Goal: Transaction & Acquisition: Book appointment/travel/reservation

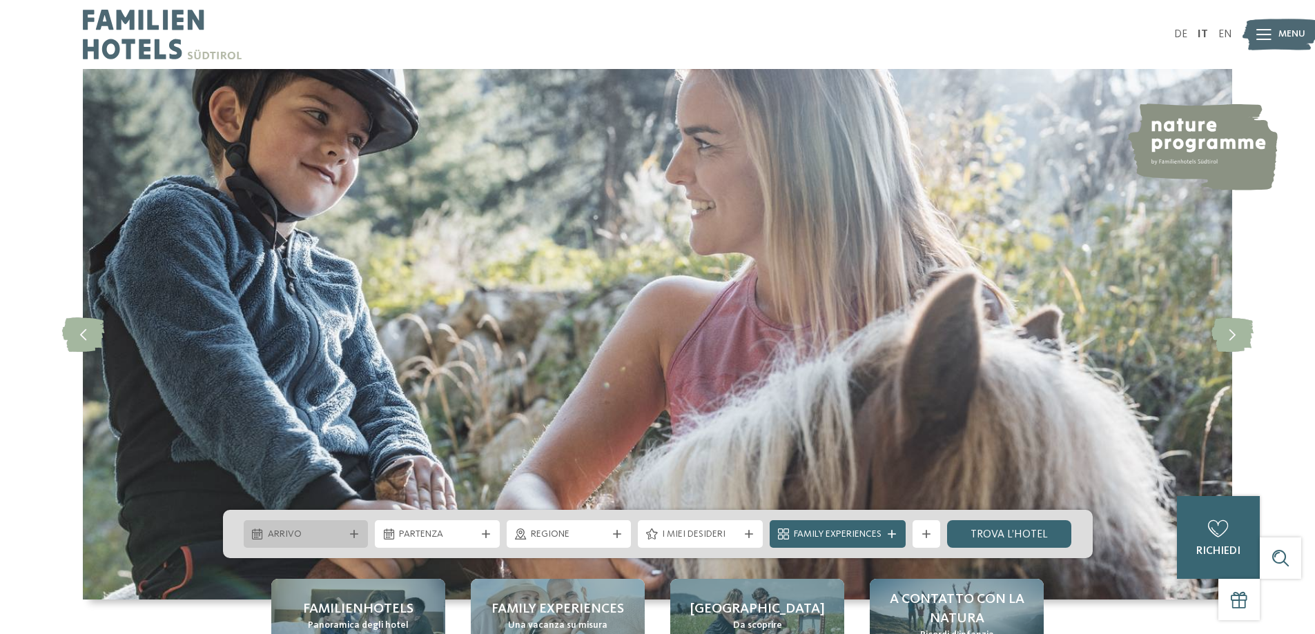
click at [324, 527] on div "Arrivo" at bounding box center [306, 534] width 84 height 15
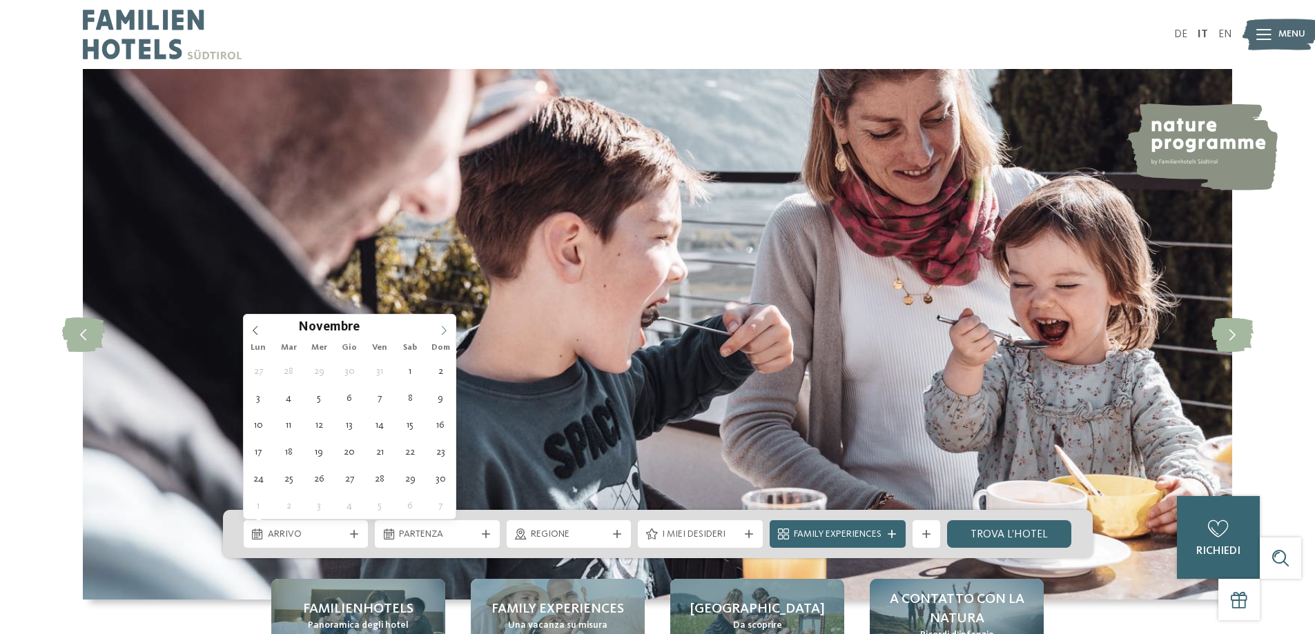
click at [441, 324] on span at bounding box center [443, 326] width 23 height 23
type div "20.12.2025"
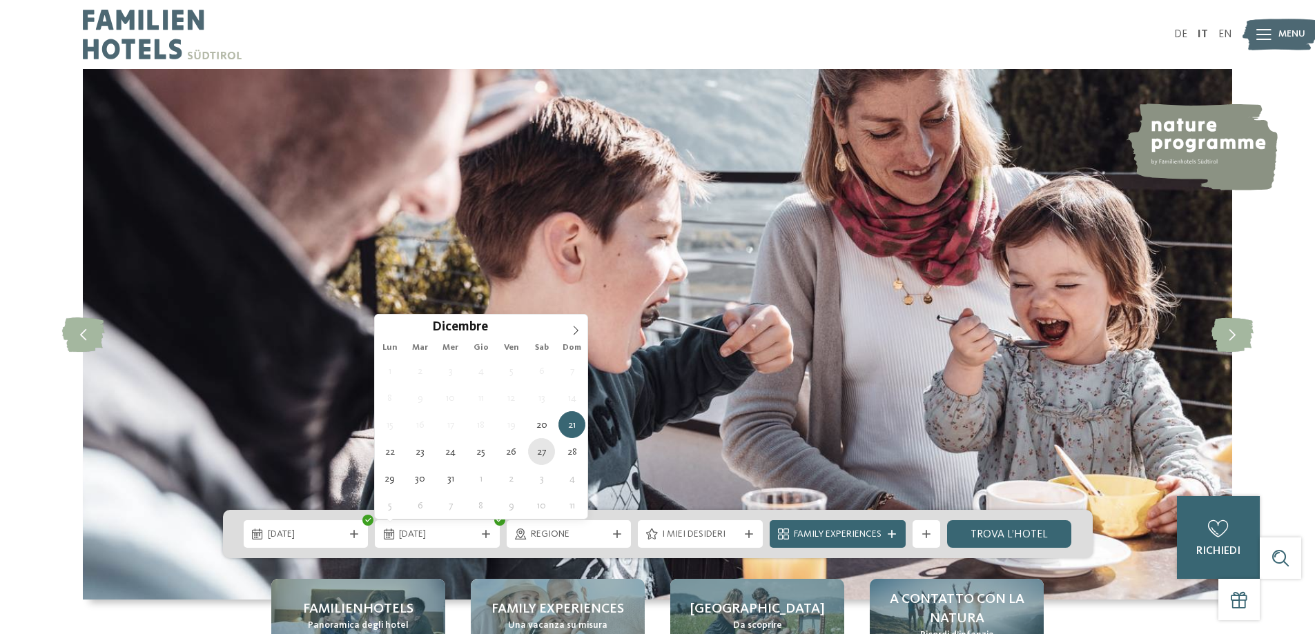
type div "27.12.2025"
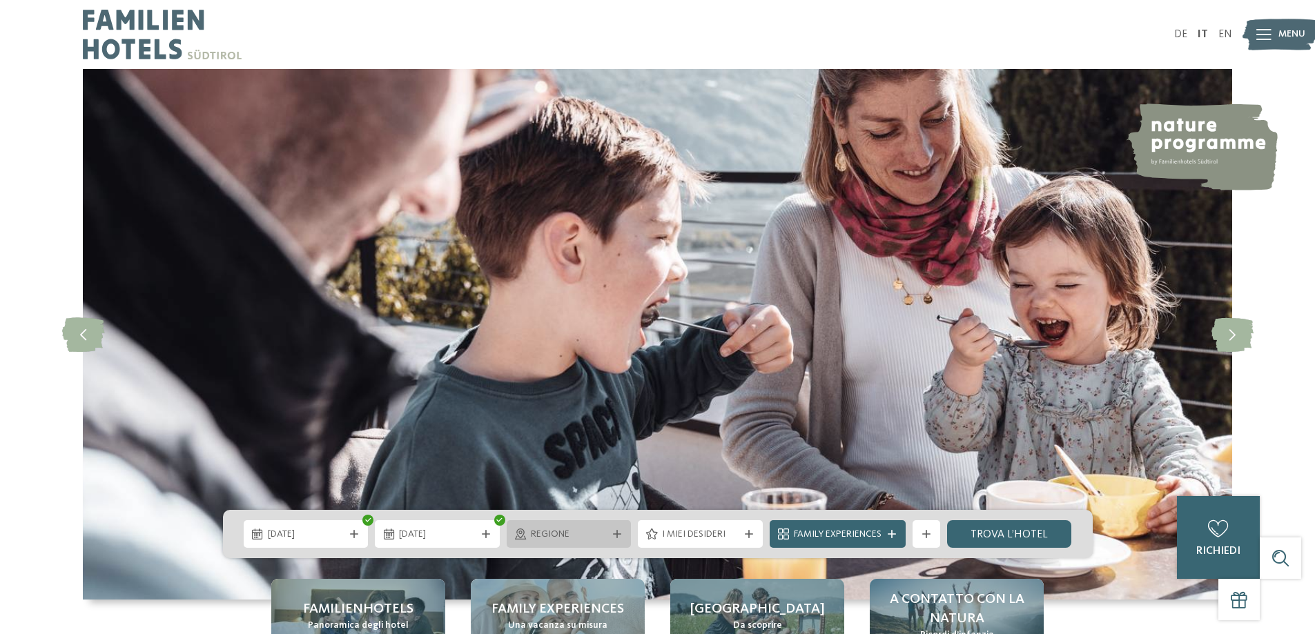
click at [555, 535] on span "Regione" at bounding box center [569, 535] width 77 height 14
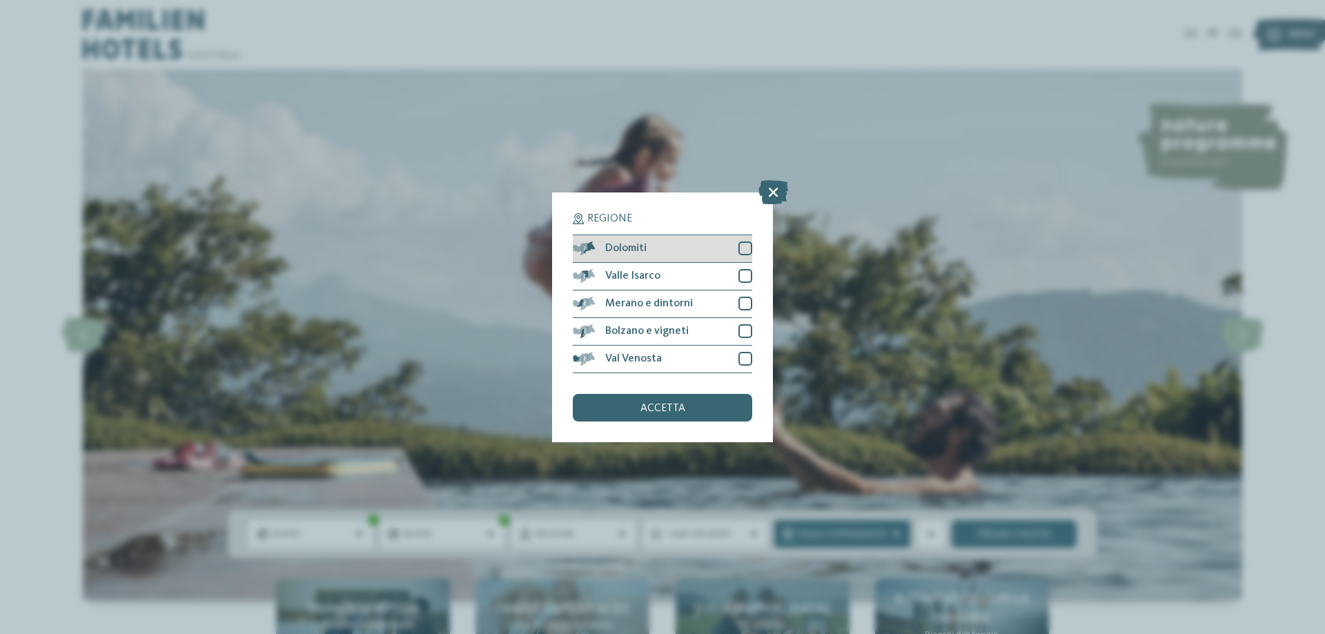
click at [743, 251] on div at bounding box center [745, 249] width 14 height 14
click at [694, 405] on div "accetta" at bounding box center [662, 408] width 179 height 28
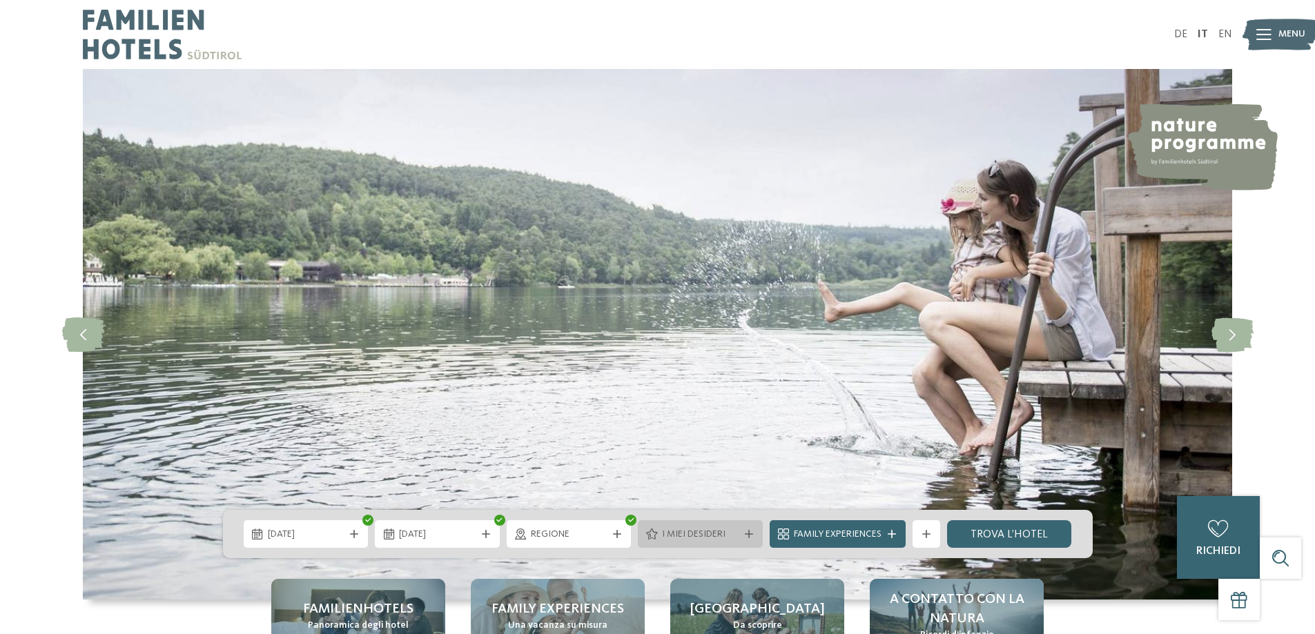
click at [719, 531] on span "I miei desideri" at bounding box center [700, 535] width 77 height 14
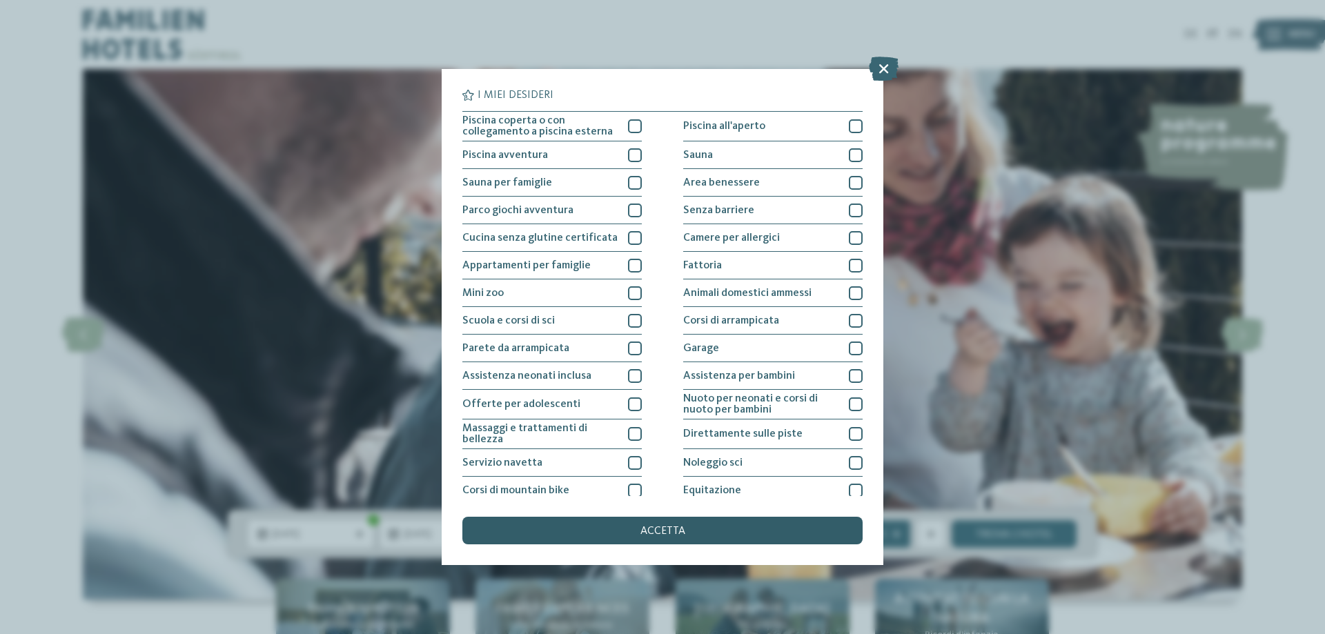
click at [737, 531] on div "accetta" at bounding box center [662, 531] width 400 height 28
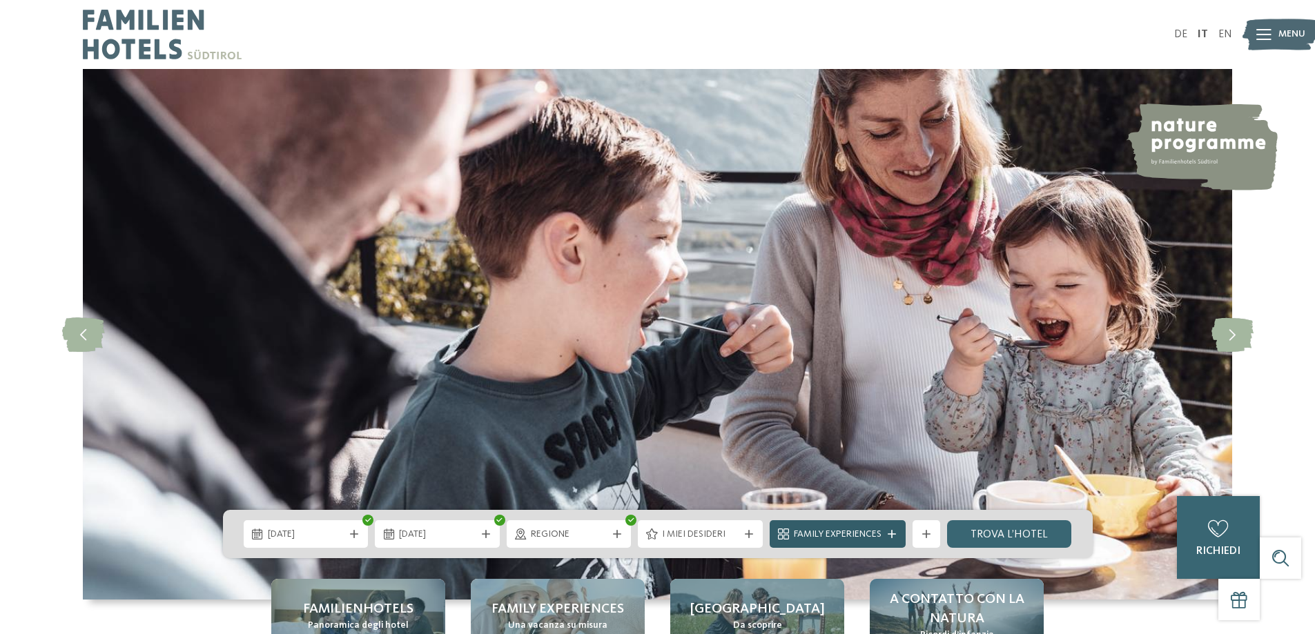
click at [838, 532] on span "Family Experiences" at bounding box center [838, 535] width 88 height 14
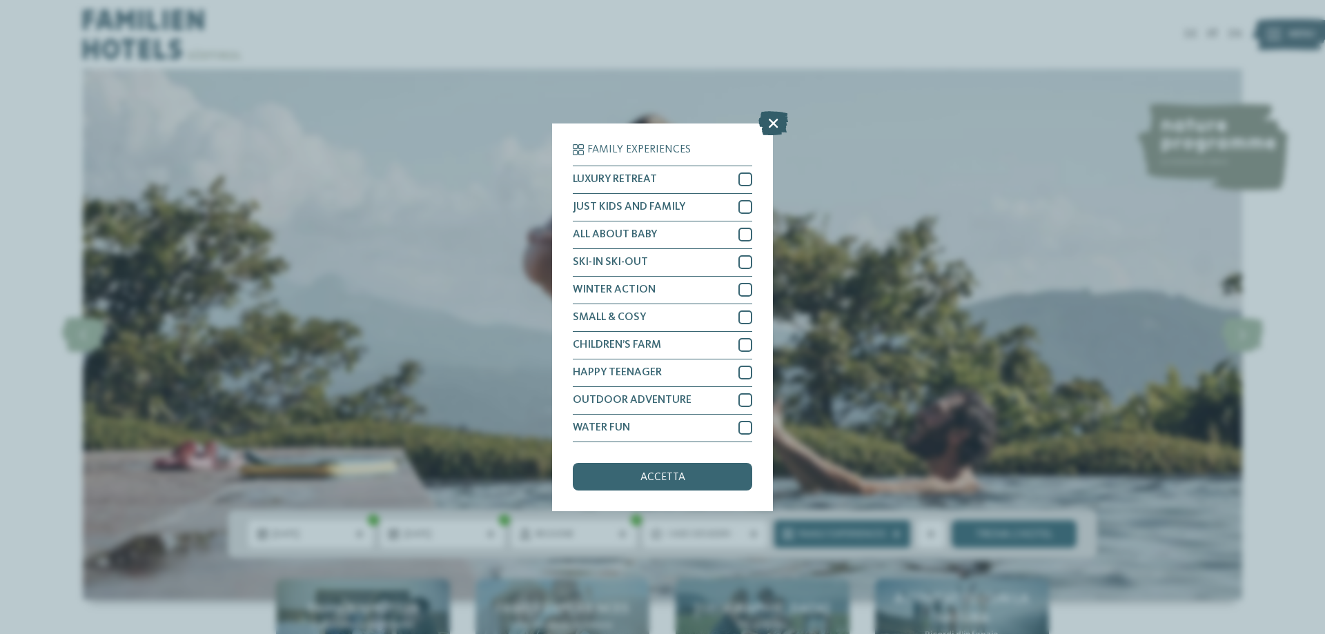
click at [774, 118] on icon at bounding box center [774, 122] width 30 height 24
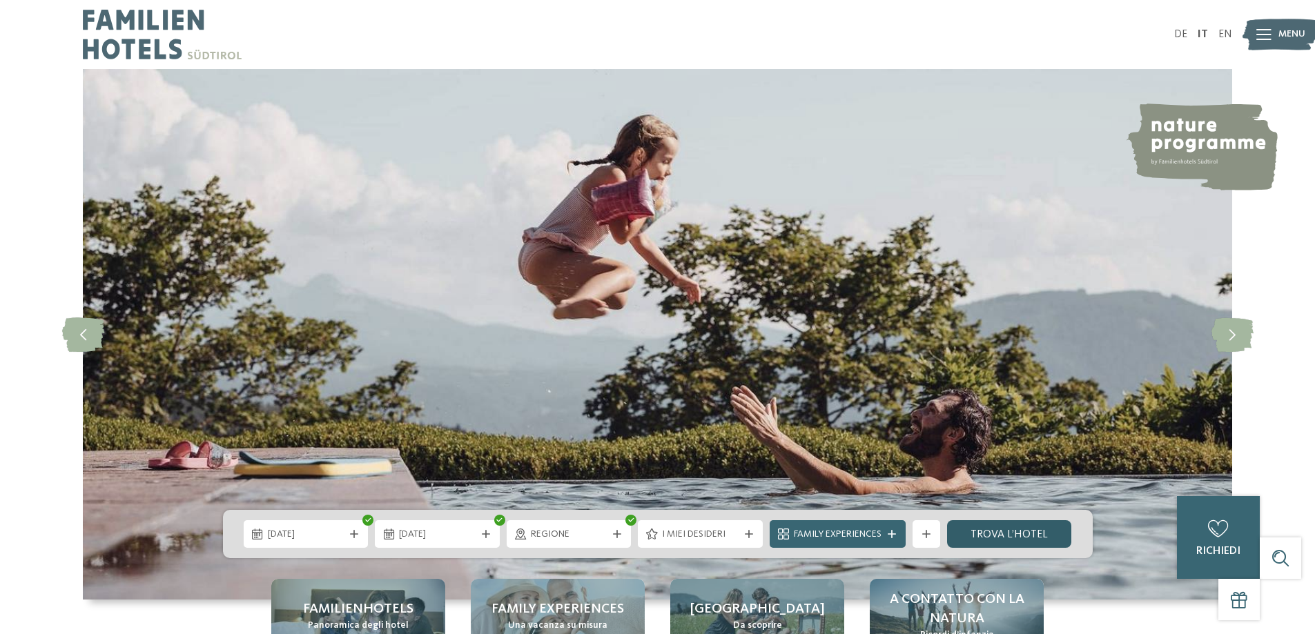
click at [981, 531] on link "trova l’hotel" at bounding box center [1009, 534] width 125 height 28
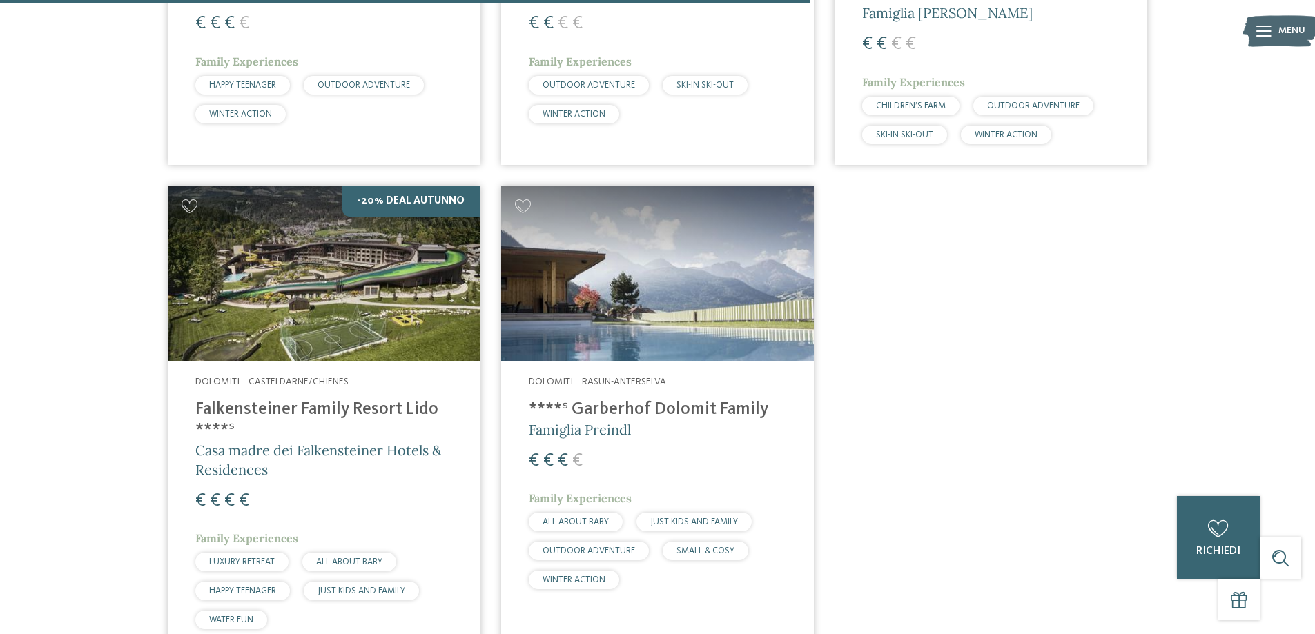
scroll to position [1281, 0]
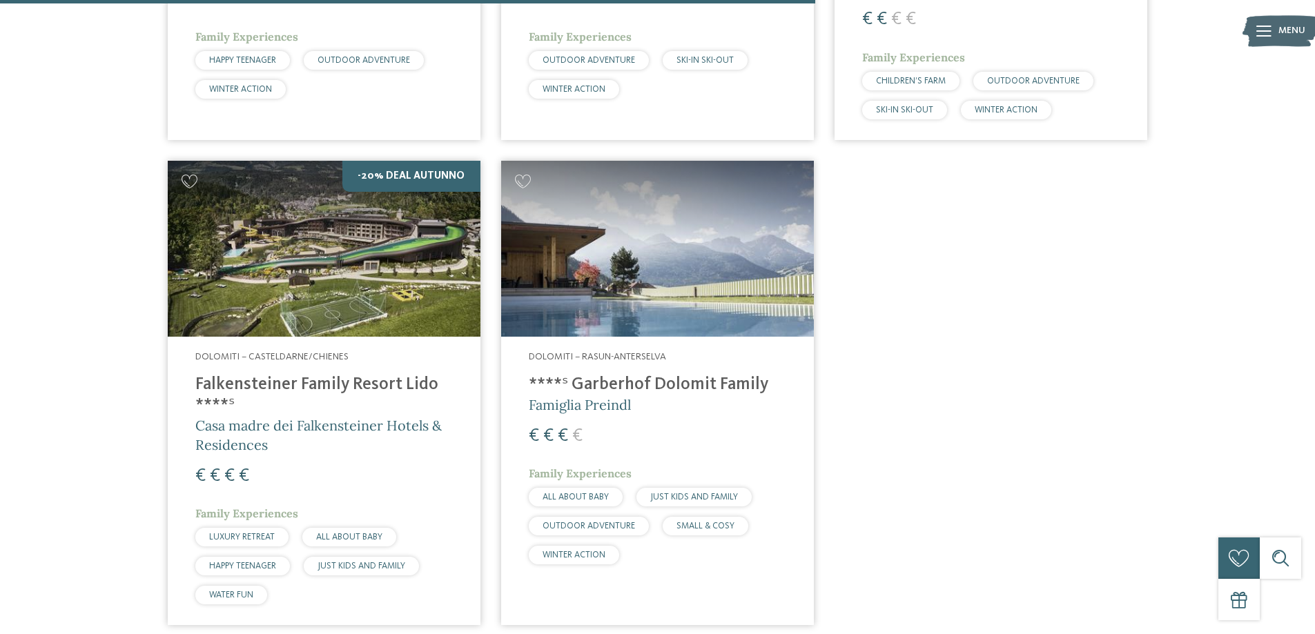
click at [288, 352] on span "Dolomiti – Casteldarne/Chienes" at bounding box center [271, 357] width 153 height 10
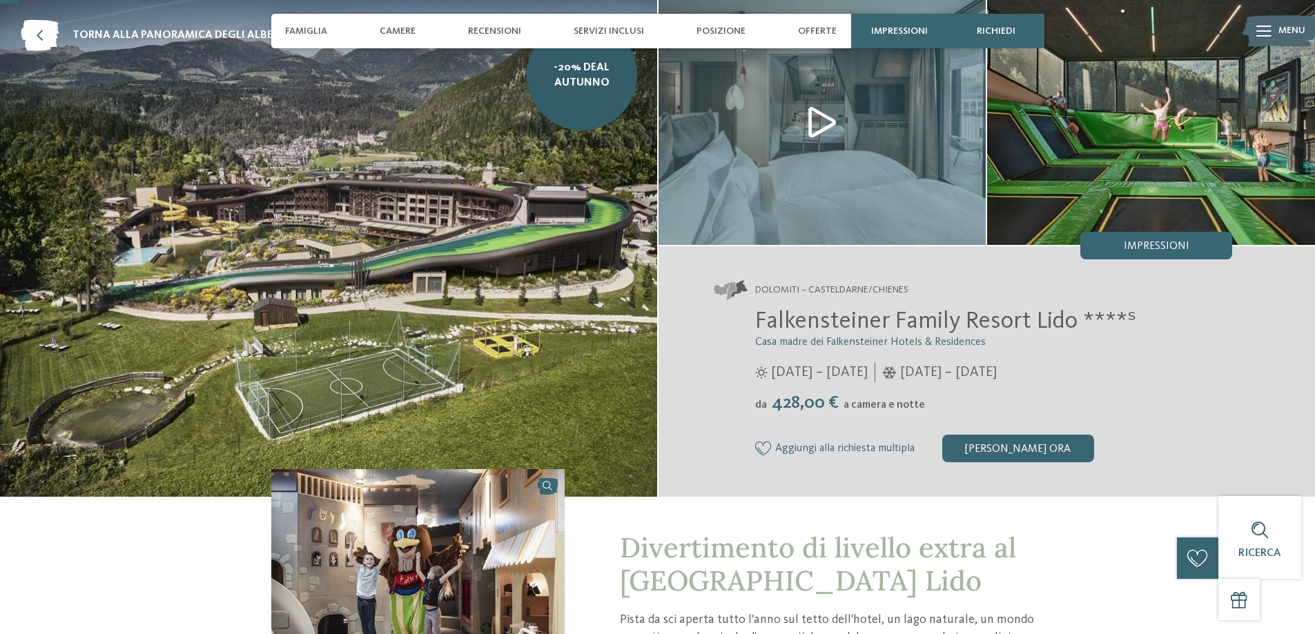
scroll to position [69, 0]
